Goal: Task Accomplishment & Management: Manage account settings

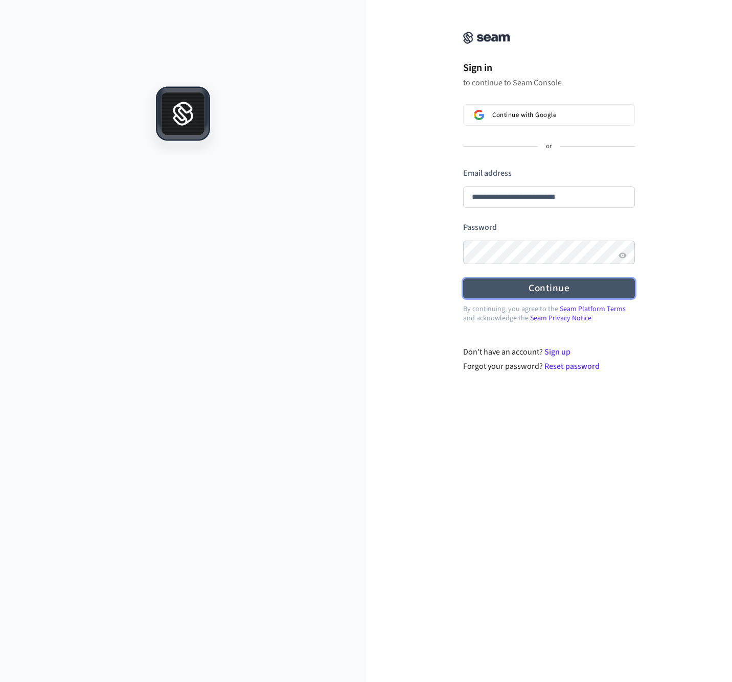
click at [532, 290] on button "Continue" at bounding box center [549, 288] width 172 height 20
type input "**********"
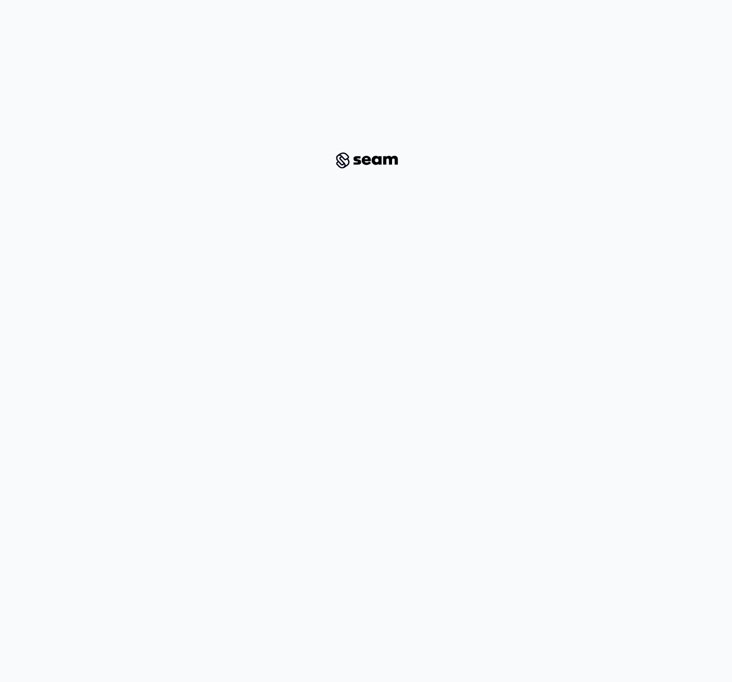
click at [527, 313] on html "/signin-callback" at bounding box center [366, 156] width 732 height 313
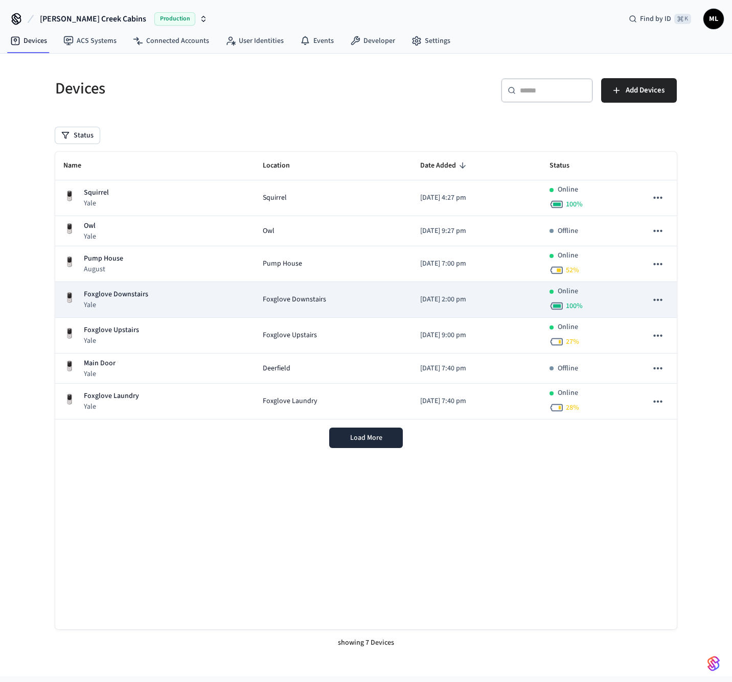
click at [195, 299] on div "Foxglove Downstairs Yale" at bounding box center [154, 299] width 183 height 21
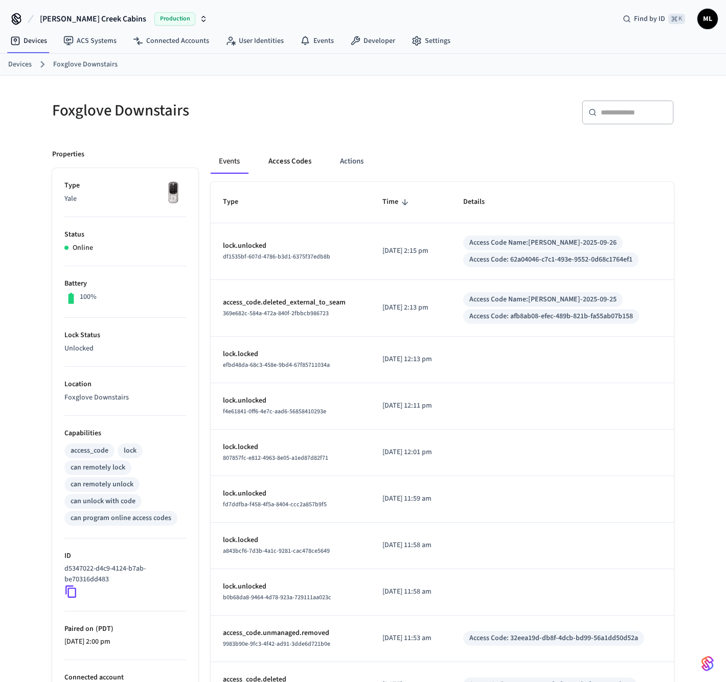
drag, startPoint x: 284, startPoint y: 160, endPoint x: 291, endPoint y: 159, distance: 7.2
click at [286, 160] on button "Access Codes" at bounding box center [289, 161] width 59 height 25
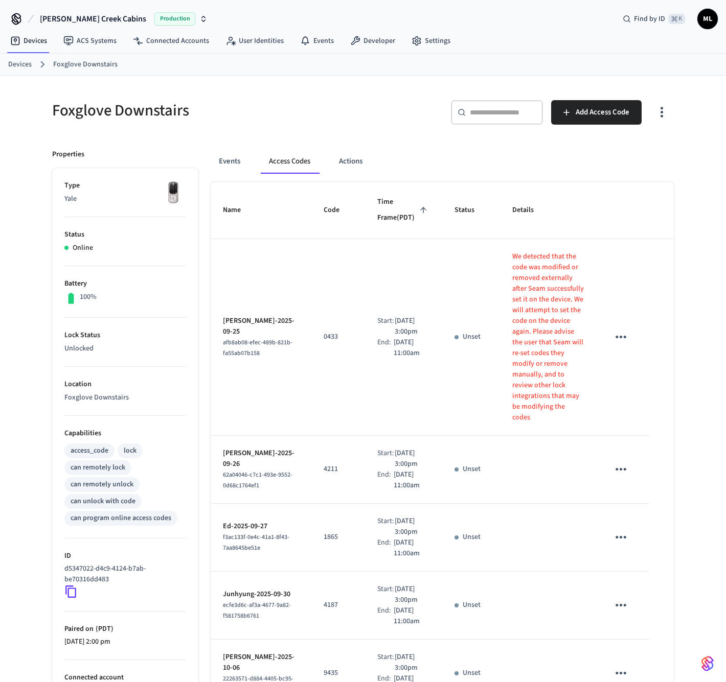
click at [623, 345] on icon "sticky table" at bounding box center [621, 337] width 16 height 16
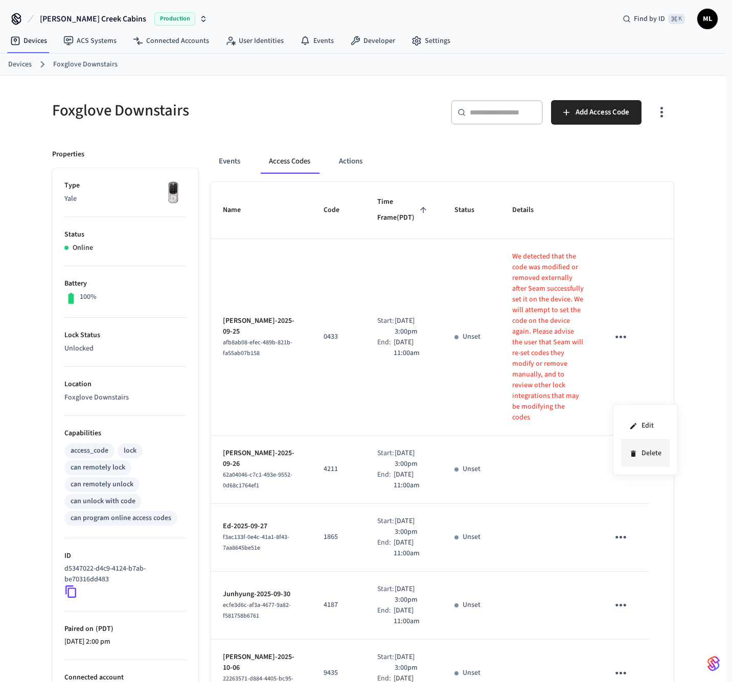
click at [642, 458] on li "Delete" at bounding box center [645, 453] width 49 height 27
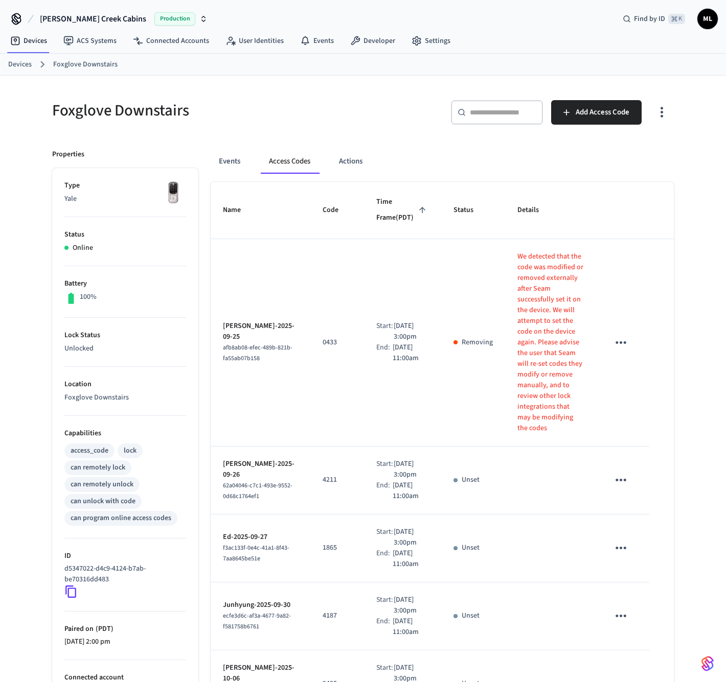
click at [618, 481] on icon "sticky table" at bounding box center [620, 480] width 11 height 3
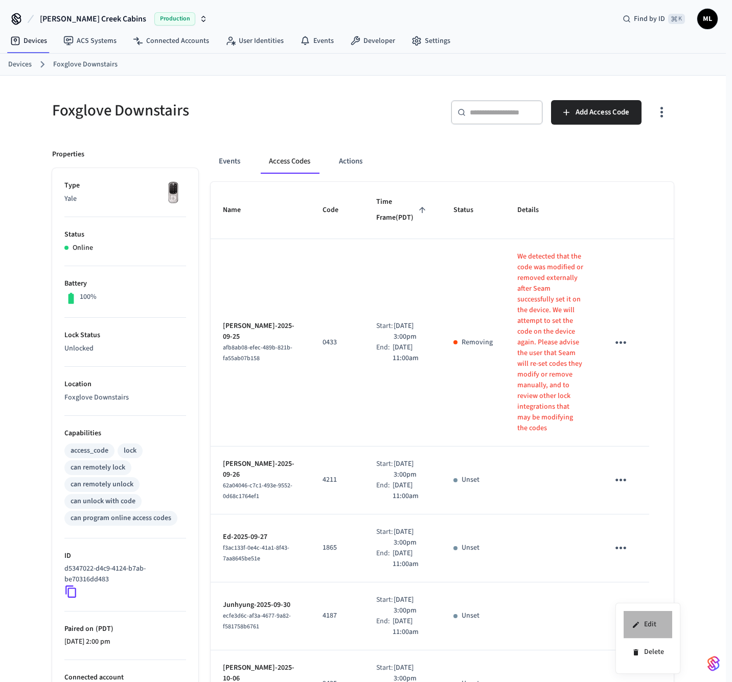
click at [639, 618] on li "Edit" at bounding box center [647, 625] width 49 height 28
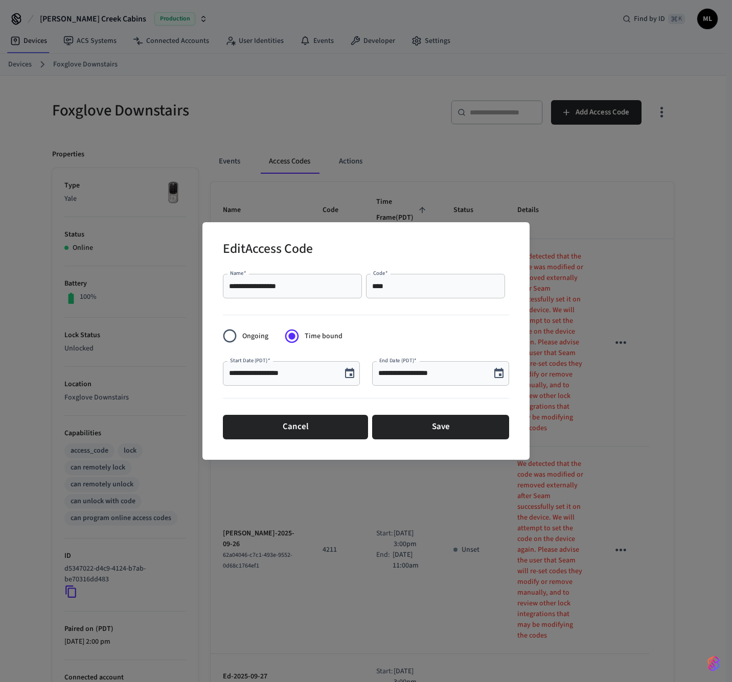
click at [237, 377] on input "**********" at bounding box center [282, 373] width 106 height 10
click at [245, 374] on input "**********" at bounding box center [282, 373] width 106 height 10
click at [271, 374] on input "**********" at bounding box center [282, 373] width 106 height 10
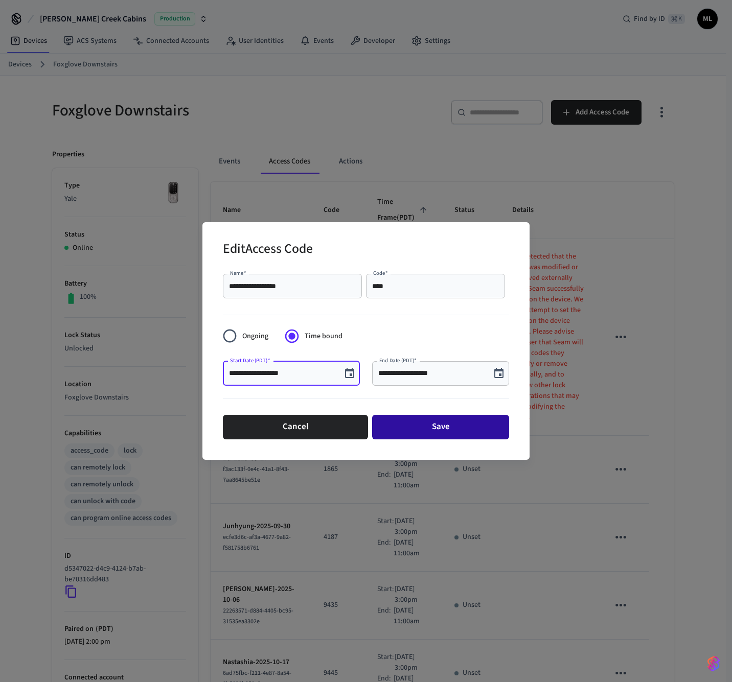
type input "**********"
click at [435, 425] on button "Save" at bounding box center [440, 427] width 137 height 25
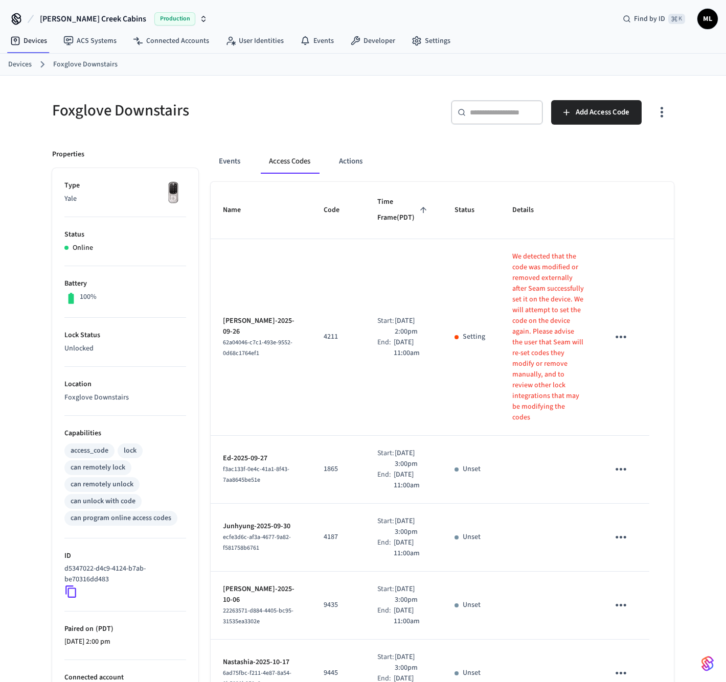
click at [28, 62] on link "Devices" at bounding box center [20, 64] width 24 height 11
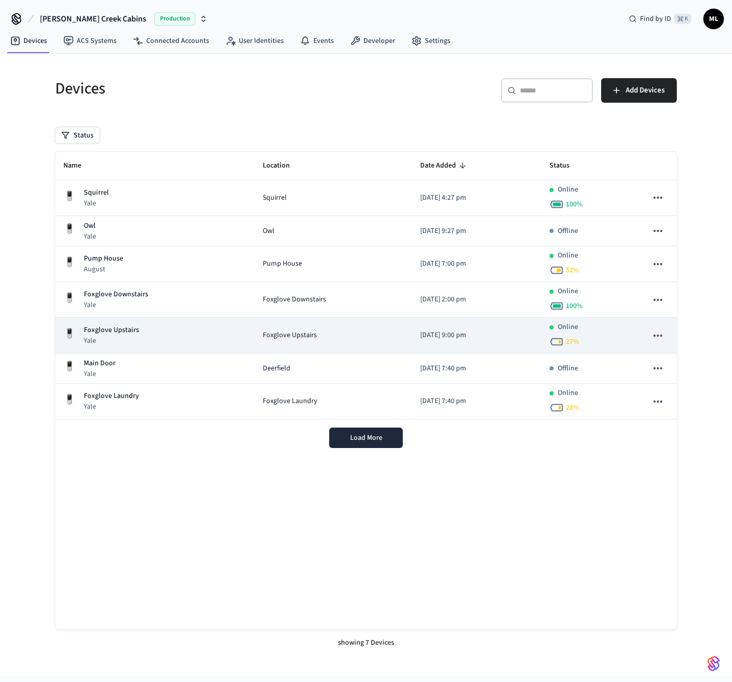
click at [120, 325] on td "Foxglove Upstairs Yale" at bounding box center [154, 336] width 199 height 36
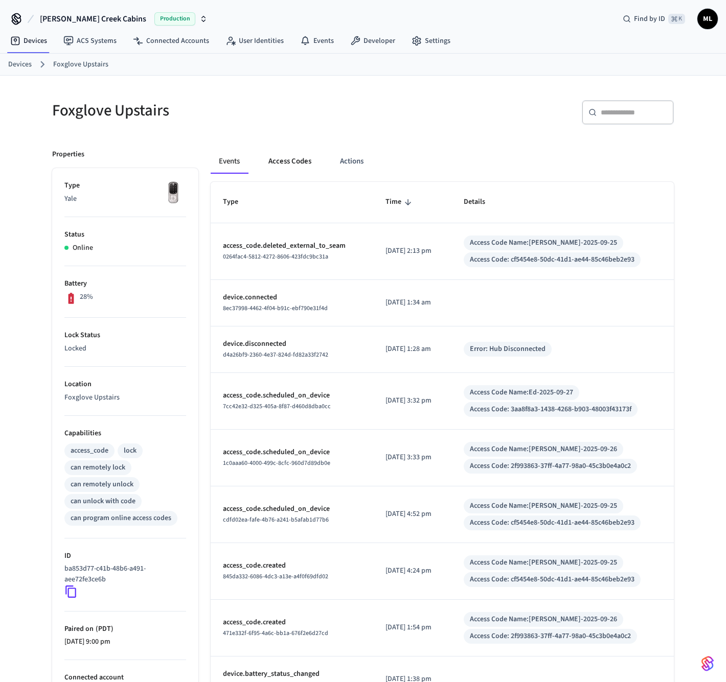
click at [285, 169] on button "Access Codes" at bounding box center [289, 161] width 59 height 25
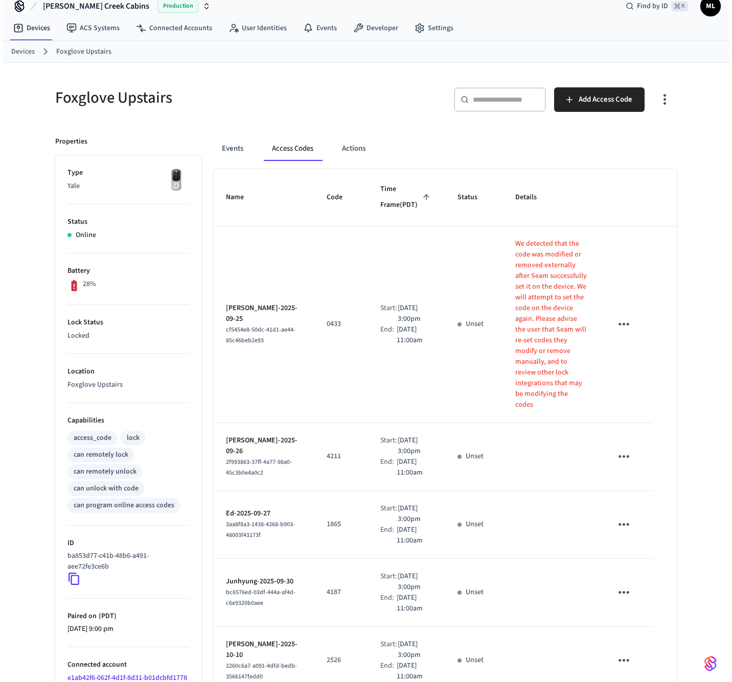
scroll to position [19, 0]
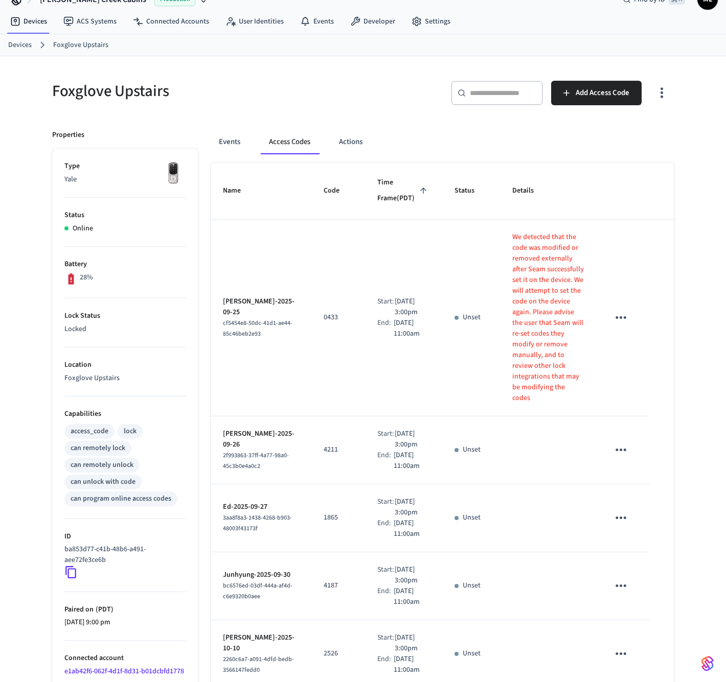
click at [621, 458] on icon "sticky table" at bounding box center [621, 450] width 16 height 16
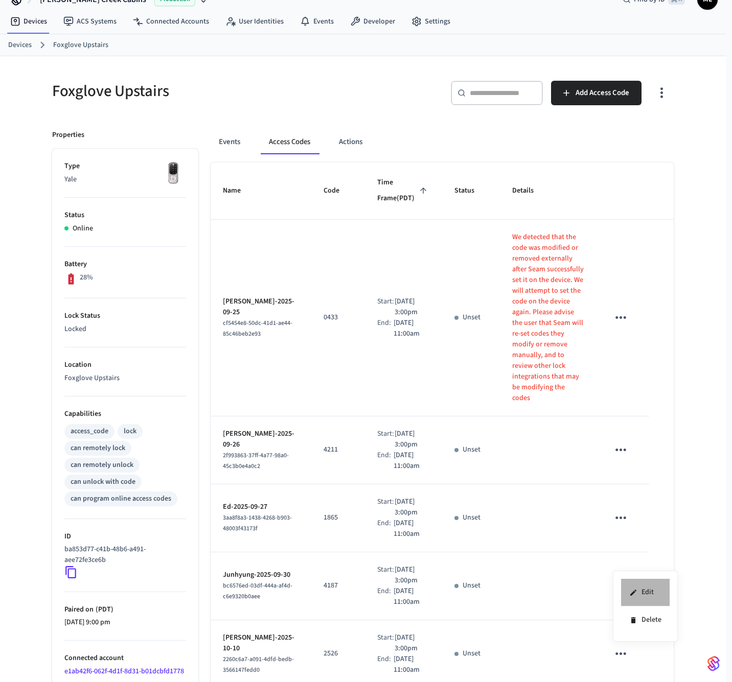
click at [637, 587] on li "Edit" at bounding box center [645, 593] width 49 height 28
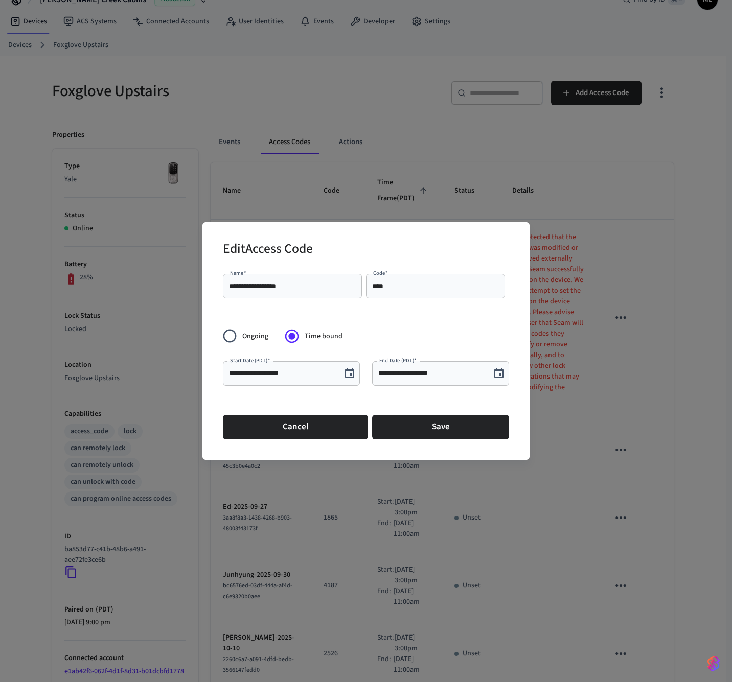
click at [320, 374] on input "**********" at bounding box center [282, 373] width 106 height 10
click at [352, 372] on icon "Choose date, selected date is Sep 26, 2025" at bounding box center [349, 373] width 12 height 12
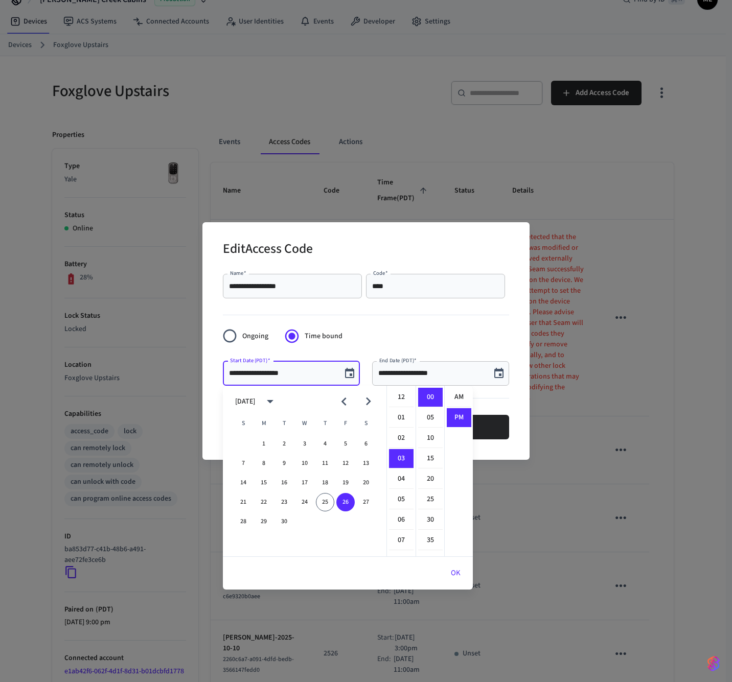
scroll to position [19, 0]
click at [328, 499] on button "25" at bounding box center [325, 502] width 18 height 18
click at [402, 420] on li "02" at bounding box center [401, 421] width 25 height 19
type input "**********"
click at [457, 572] on button "OK" at bounding box center [455, 573] width 34 height 25
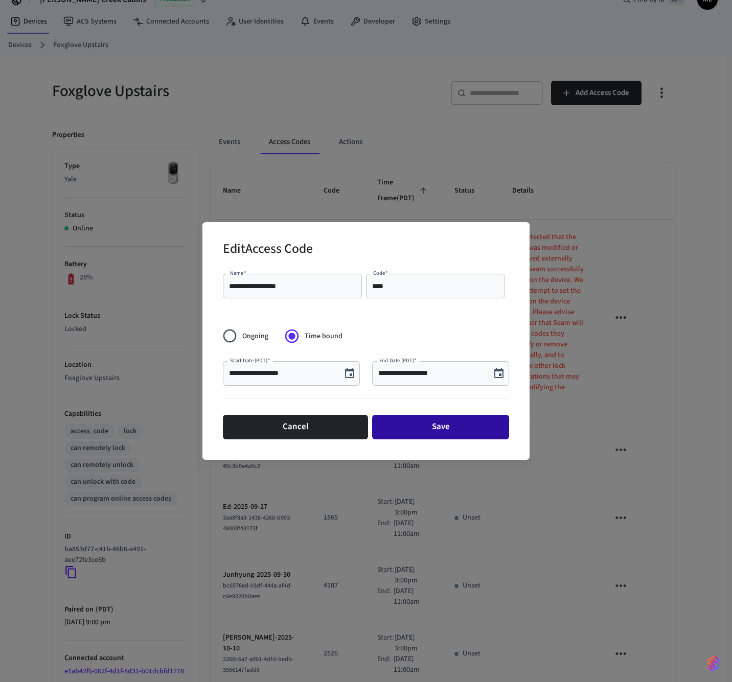
click at [396, 425] on button "Save" at bounding box center [440, 427] width 137 height 25
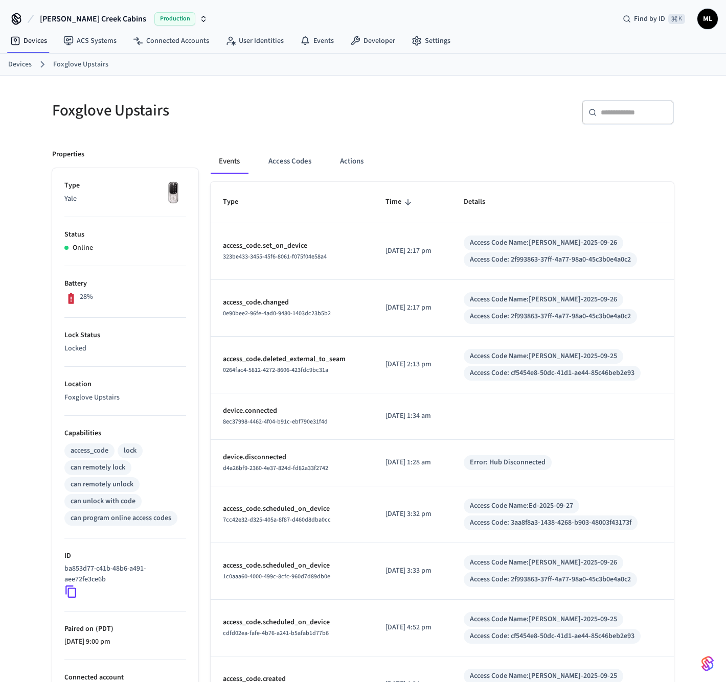
scroll to position [19, 0]
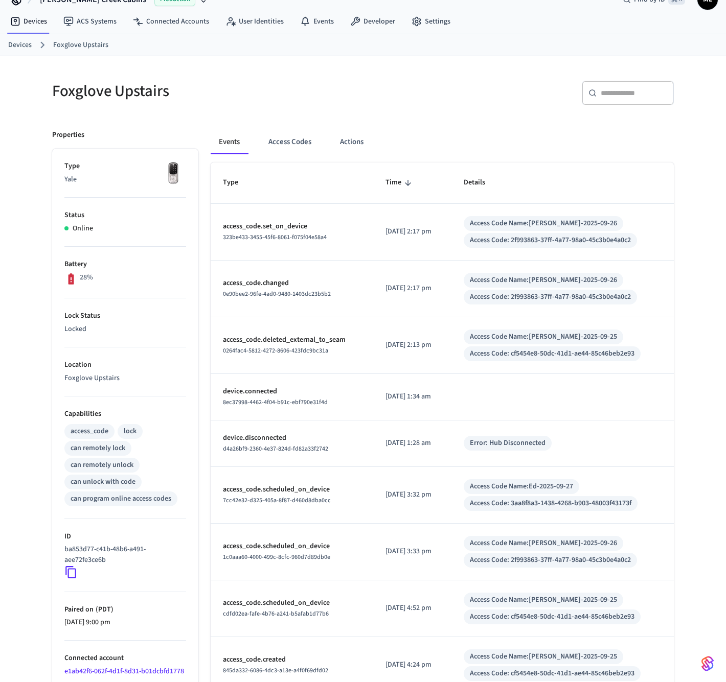
click at [284, 123] on div "Events Access Codes Actions Type Time Details access_code.set_on_device 323be43…" at bounding box center [435, 459] width 475 height 682
click at [292, 136] on button "Access Codes" at bounding box center [289, 142] width 59 height 25
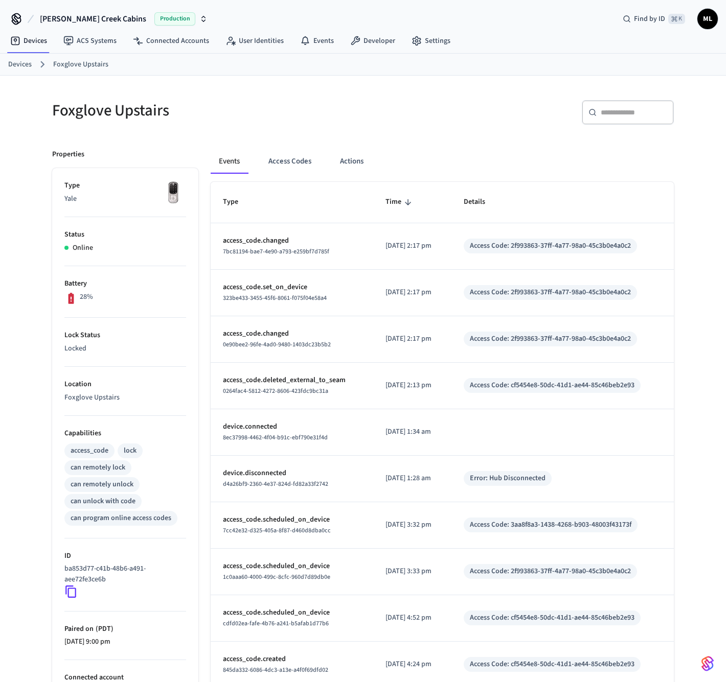
scroll to position [19, 0]
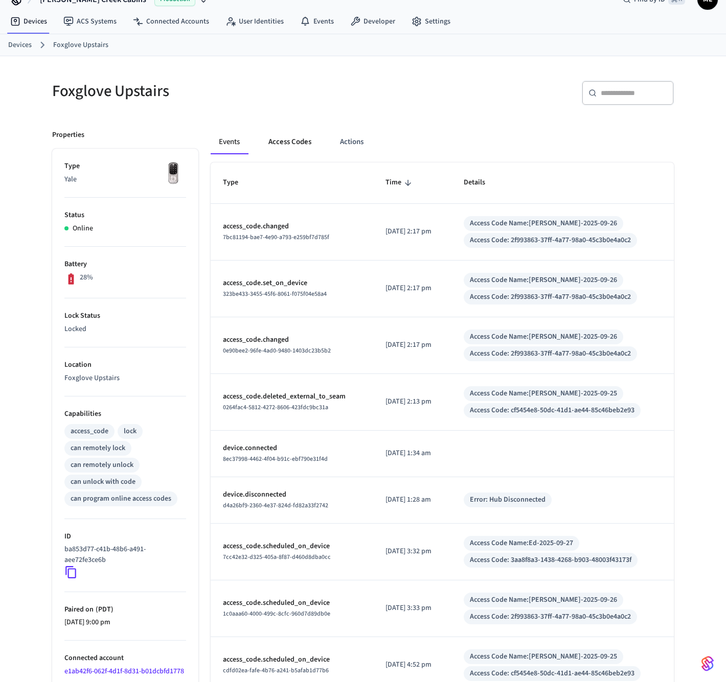
click at [291, 144] on button "Access Codes" at bounding box center [289, 142] width 59 height 25
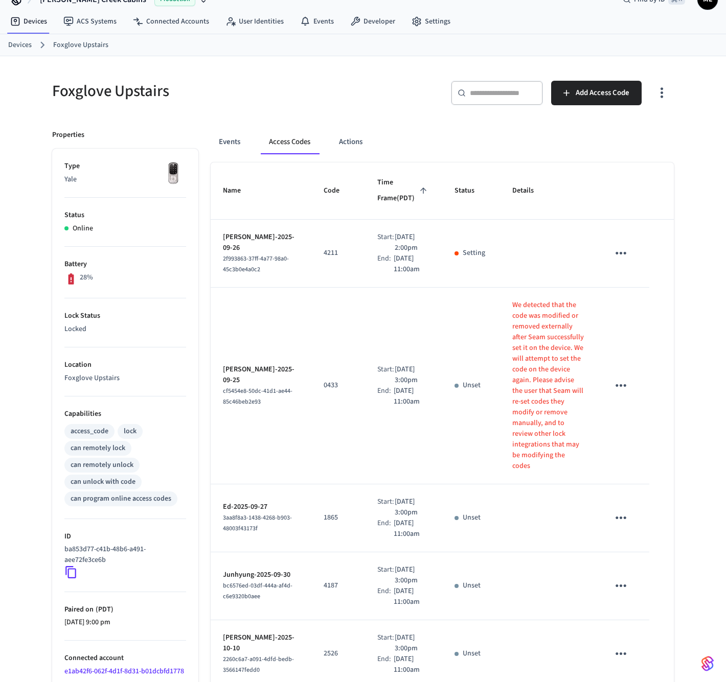
click at [615, 261] on icon "sticky table" at bounding box center [621, 253] width 16 height 16
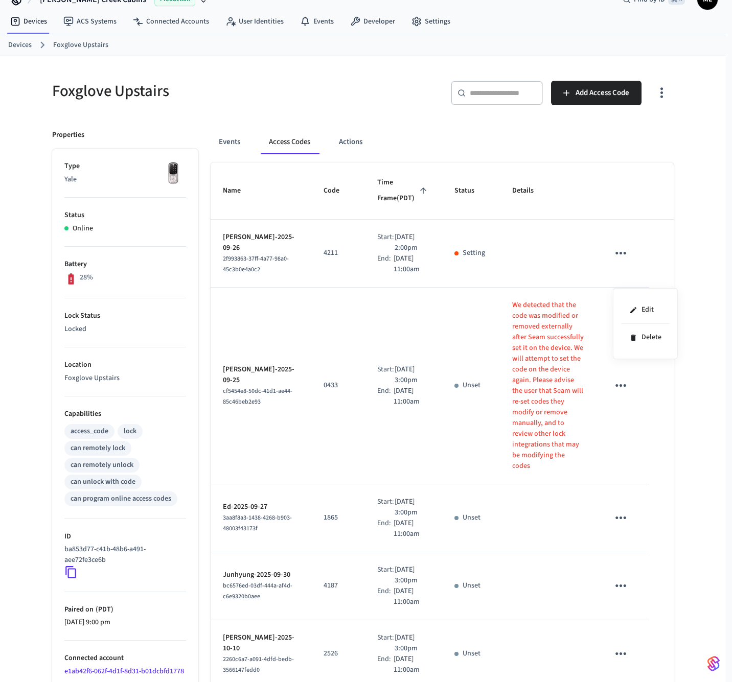
click at [669, 256] on div at bounding box center [366, 341] width 732 height 682
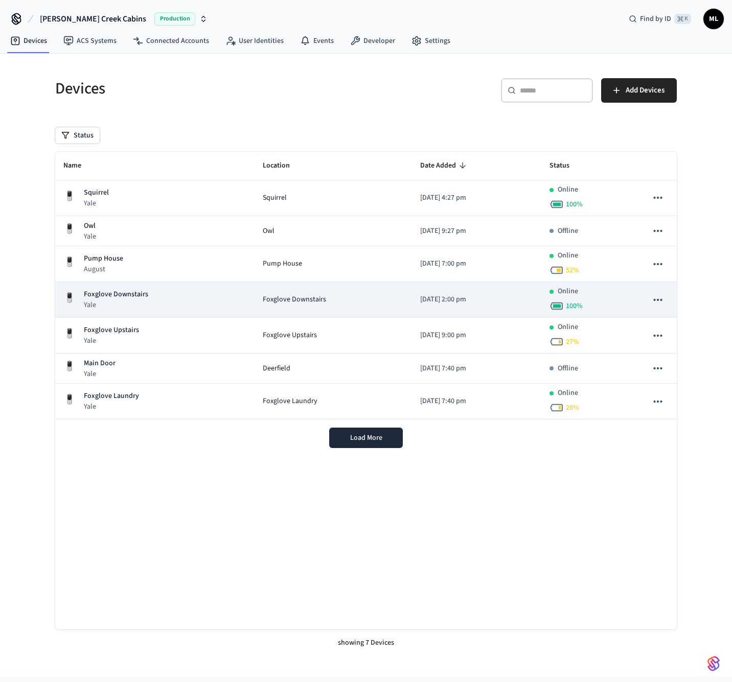
click at [206, 316] on td "Foxglove Downstairs Yale" at bounding box center [154, 300] width 199 height 36
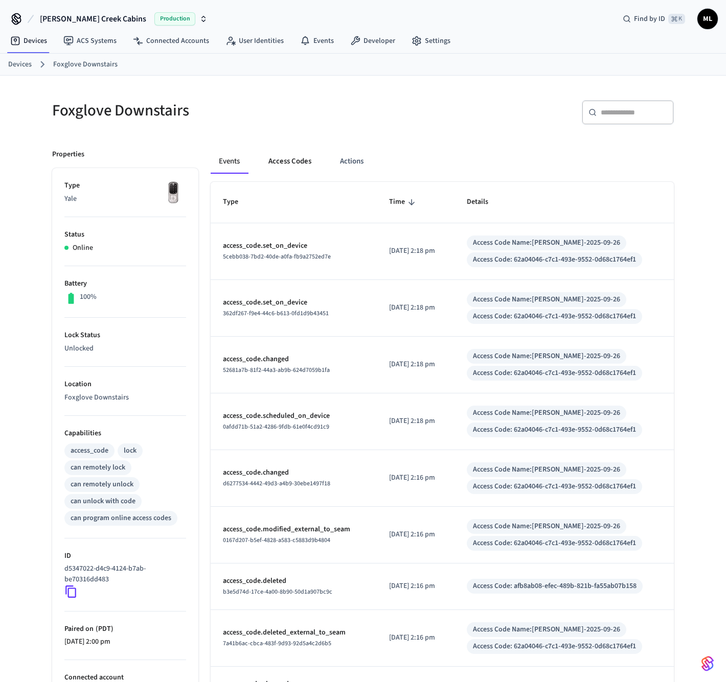
click at [290, 167] on button "Access Codes" at bounding box center [289, 161] width 59 height 25
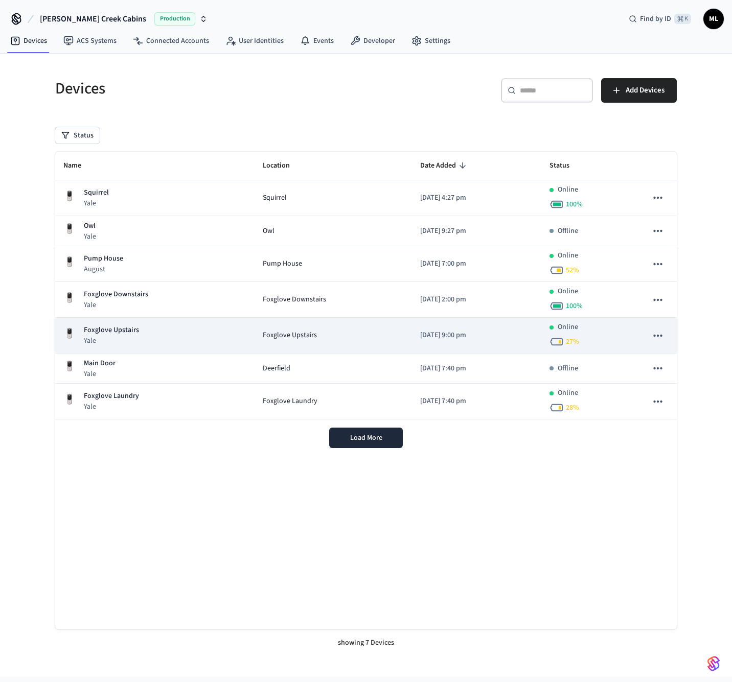
click at [130, 323] on td "Foxglove Upstairs Yale" at bounding box center [154, 336] width 199 height 36
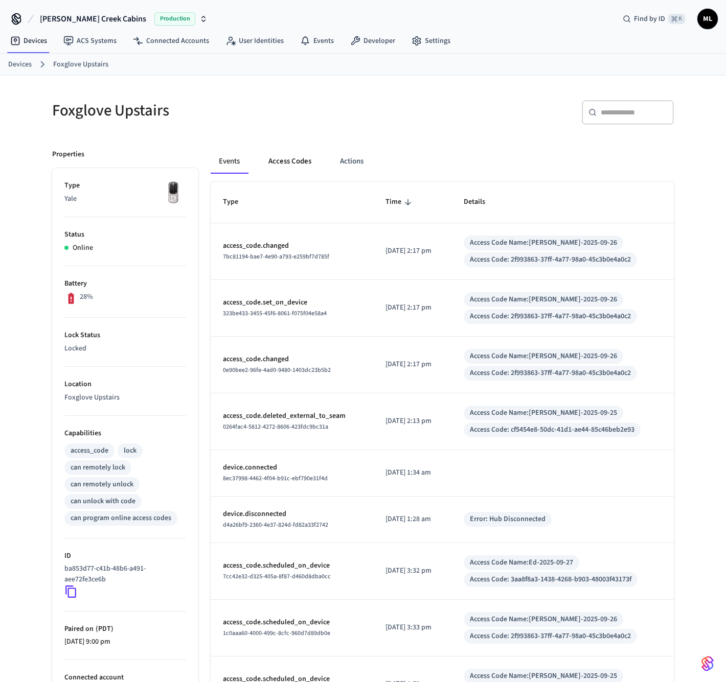
click at [304, 158] on button "Access Codes" at bounding box center [289, 161] width 59 height 25
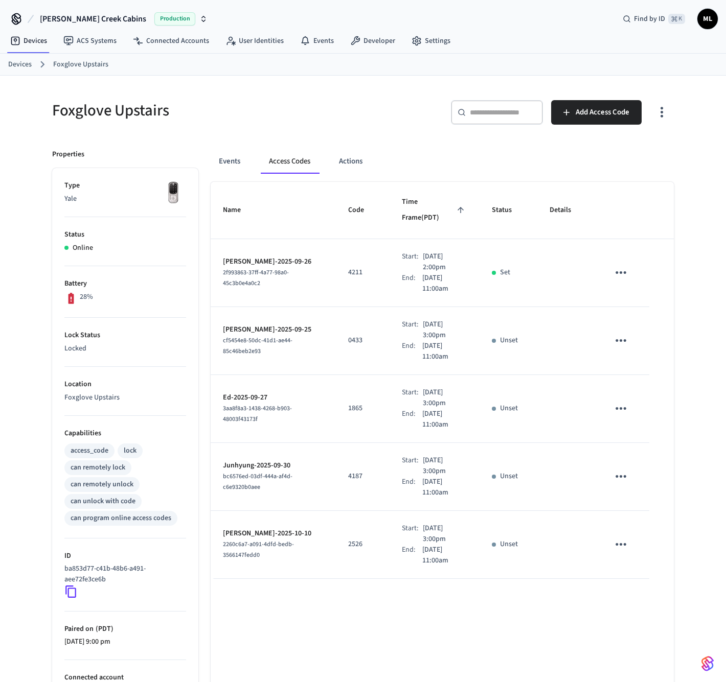
click at [620, 342] on icon "sticky table" at bounding box center [621, 341] width 16 height 16
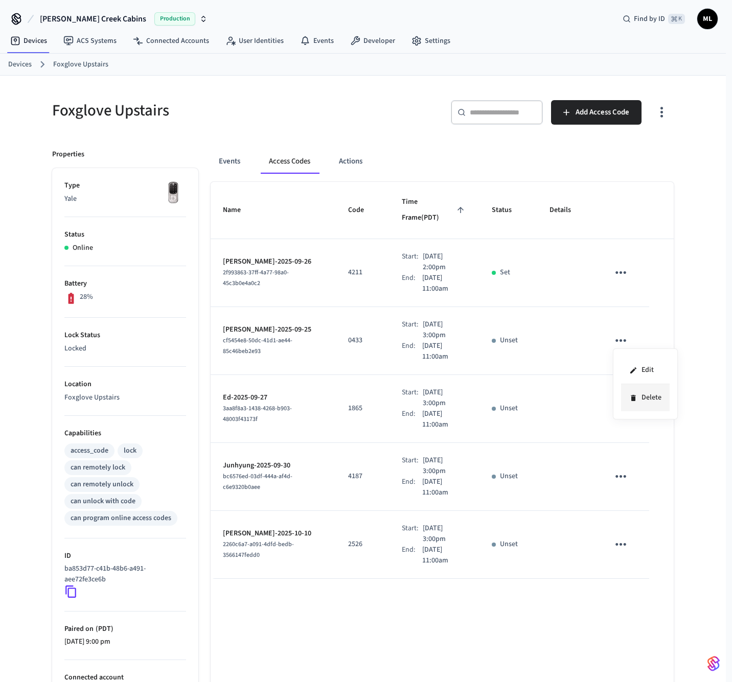
click at [637, 396] on li "Delete" at bounding box center [645, 397] width 49 height 27
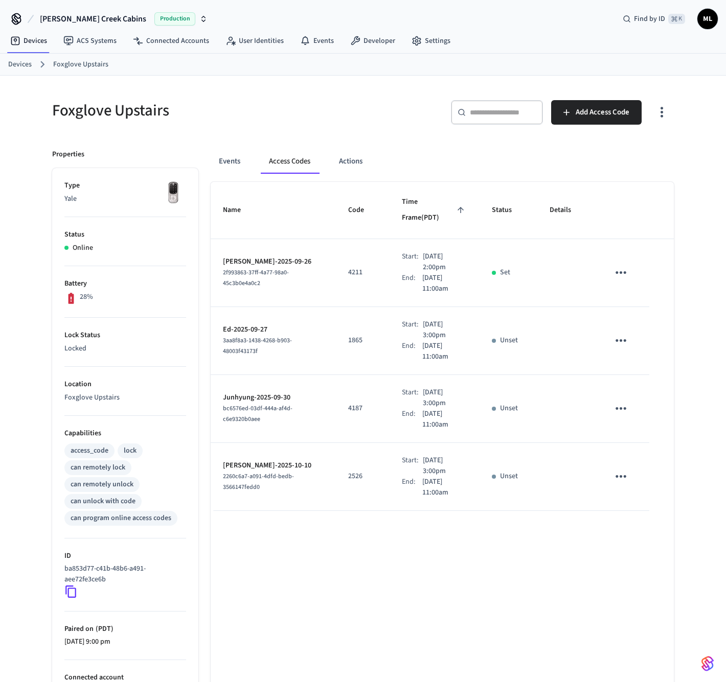
click at [267, 110] on h5 "Foxglove Upstairs" at bounding box center [204, 110] width 305 height 21
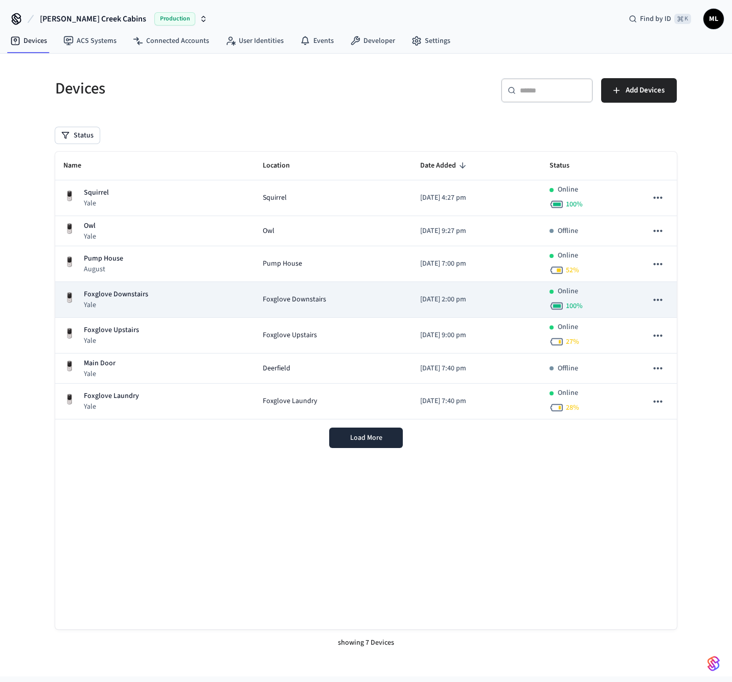
click at [156, 304] on div "Foxglove Downstairs Yale" at bounding box center [154, 299] width 183 height 21
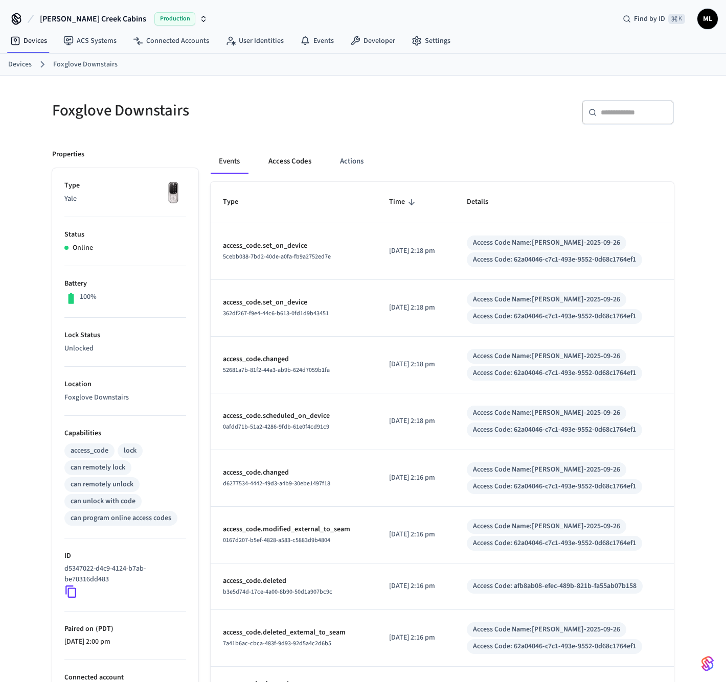
click at [272, 159] on button "Access Codes" at bounding box center [289, 161] width 59 height 25
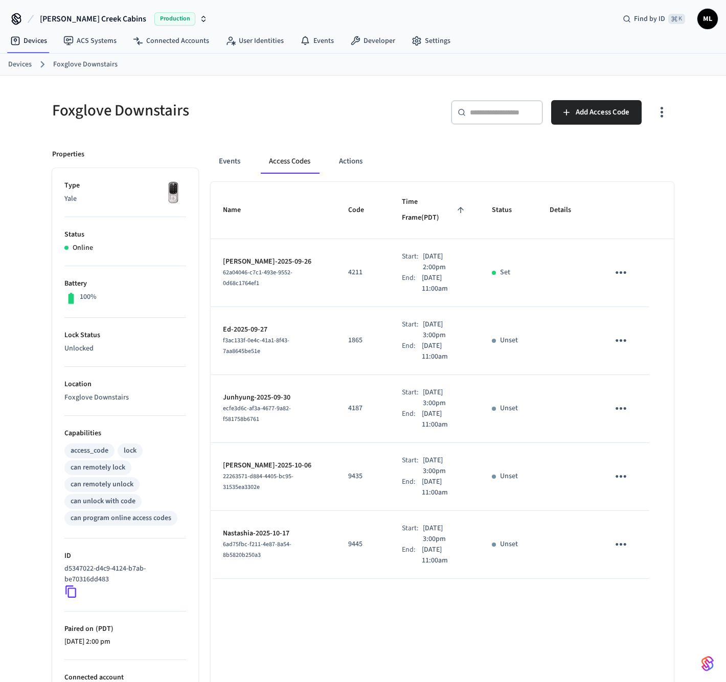
click at [694, 175] on div "Foxglove Downstairs ​ ​ Add Access Code Properties Type Yale Status Online Batt…" at bounding box center [363, 411] width 726 height 671
